Goal: Information Seeking & Learning: Check status

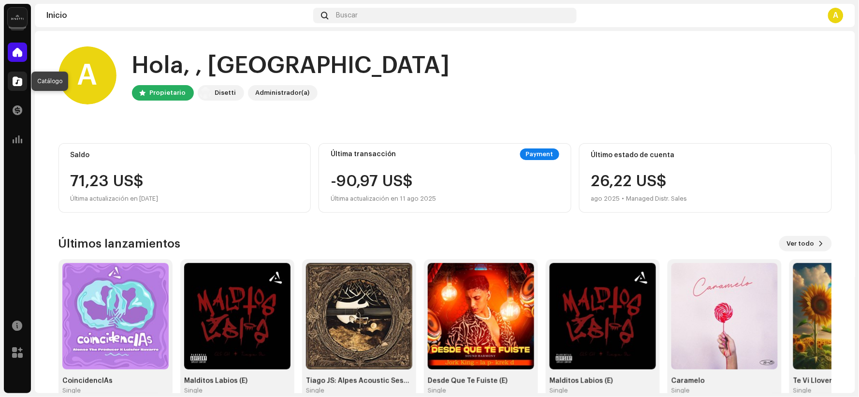
click at [8, 85] on div at bounding box center [17, 81] width 19 height 19
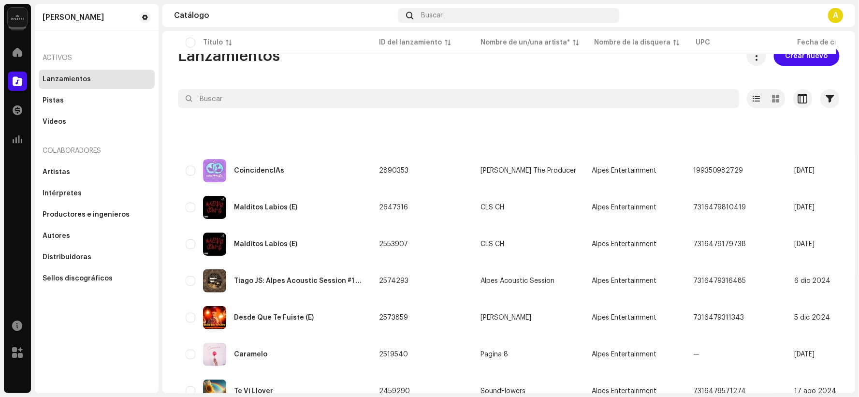
scroll to position [215, 0]
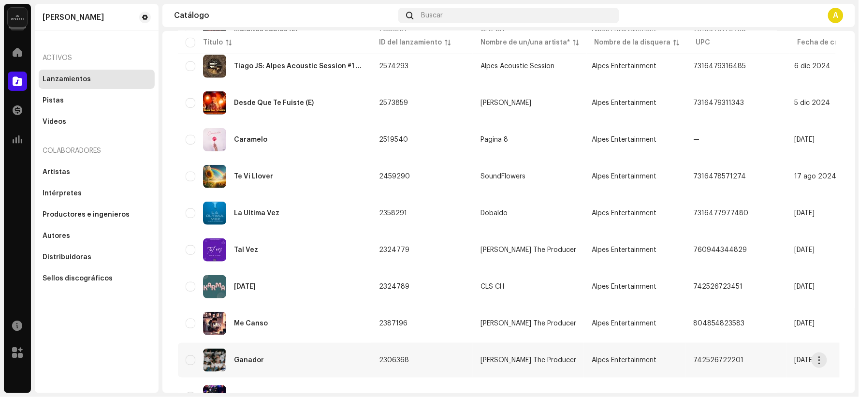
click at [663, 354] on tr "Ganador 2306368 [PERSON_NAME] The Producer Alpes Entertainment 742526722201 [DA…" at bounding box center [635, 360] width 914 height 35
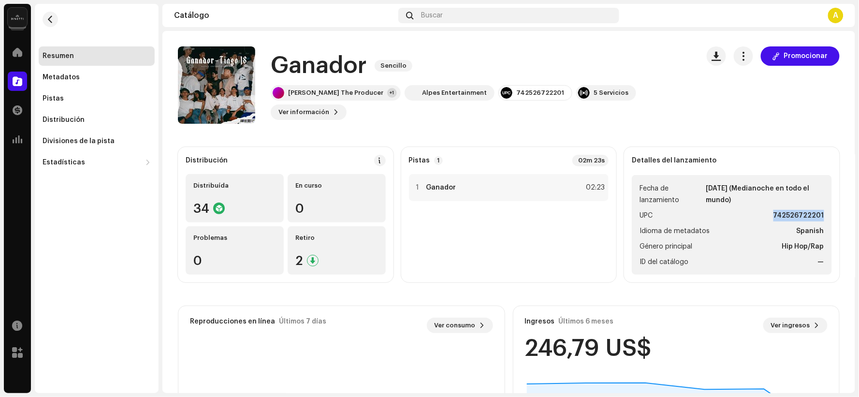
drag, startPoint x: 766, startPoint y: 214, endPoint x: 817, endPoint y: 214, distance: 50.8
click at [817, 214] on ul "Fecha de lanzamiento [DATE] (Medianoche en todo el mundo) UPC 742526722201 Idio…" at bounding box center [732, 225] width 200 height 100
click at [47, 23] on span "button" at bounding box center [50, 19] width 7 height 8
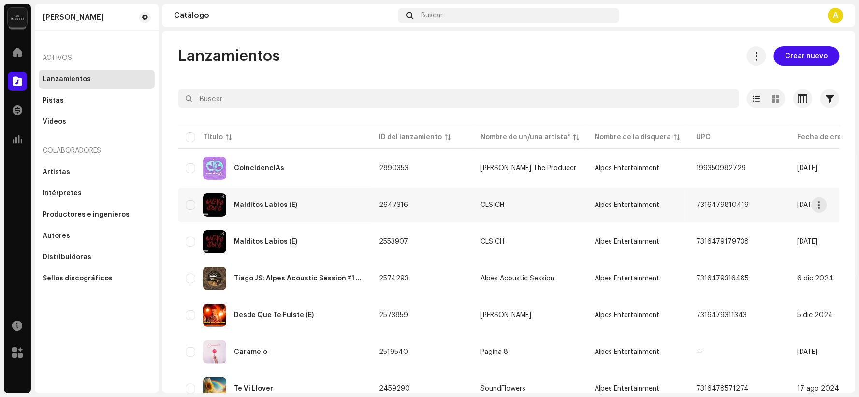
copy span "7316479810419"
drag, startPoint x: 741, startPoint y: 209, endPoint x: 583, endPoint y: 1, distance: 261.2
click at [688, 195] on td "7316479810419" at bounding box center [739, 205] width 102 height 35
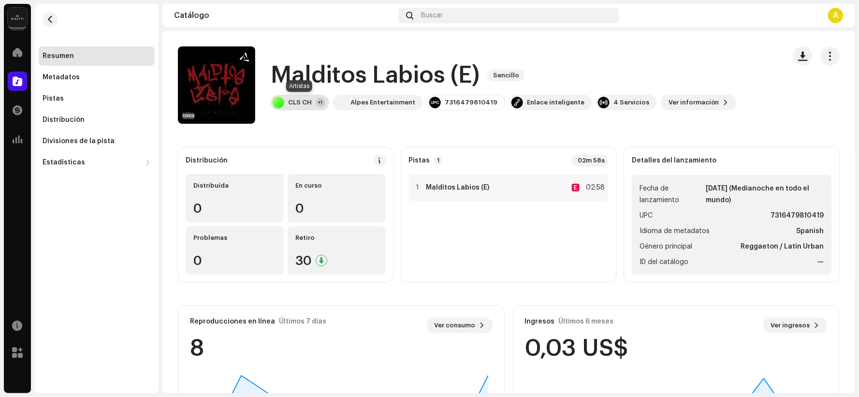
click at [321, 107] on div "+1" at bounding box center [321, 103] width 10 height 10
